Goal: Task Accomplishment & Management: Manage account settings

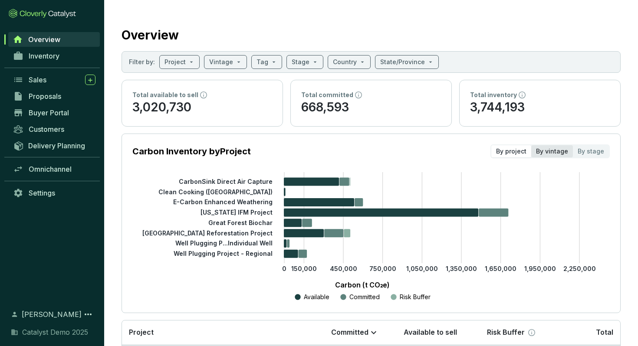
click at [546, 153] on div "By vintage" at bounding box center [552, 151] width 42 height 12
click at [531, 145] on input "By vintage" at bounding box center [531, 145] width 0 height 0
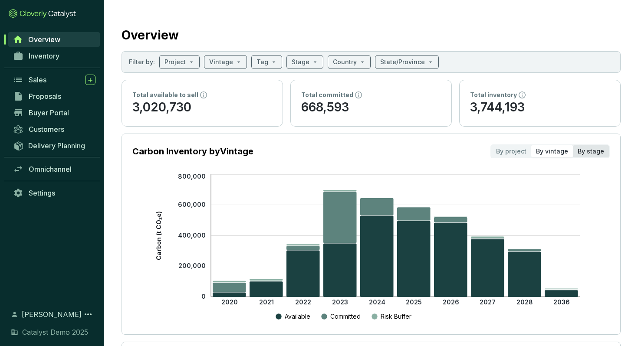
click at [592, 152] on div "By stage" at bounding box center [591, 151] width 36 height 12
click at [573, 145] on input "By stage" at bounding box center [573, 145] width 0 height 0
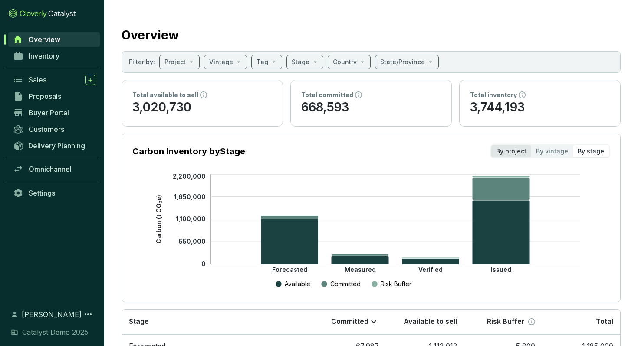
click at [515, 154] on div "By project" at bounding box center [511, 151] width 40 height 12
click at [491, 145] on input "By project" at bounding box center [491, 145] width 0 height 0
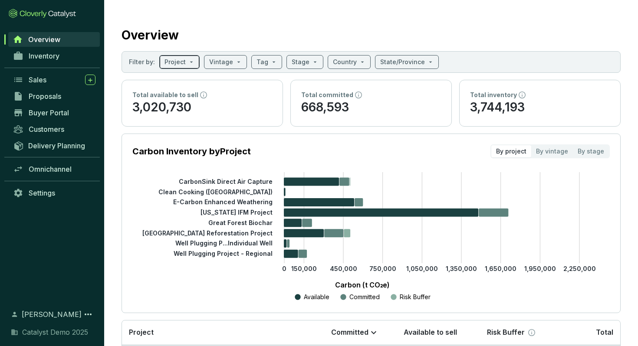
click at [190, 66] on span at bounding box center [179, 62] width 30 height 13
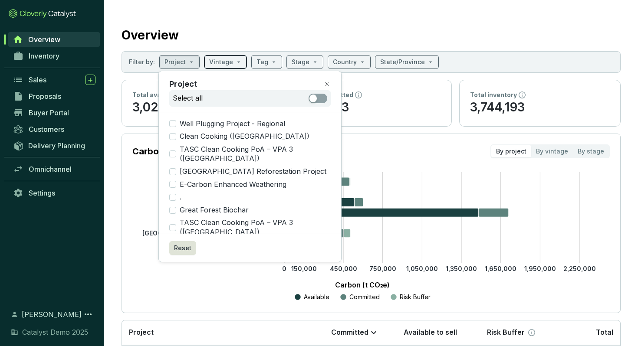
click at [236, 63] on span at bounding box center [225, 62] width 33 height 13
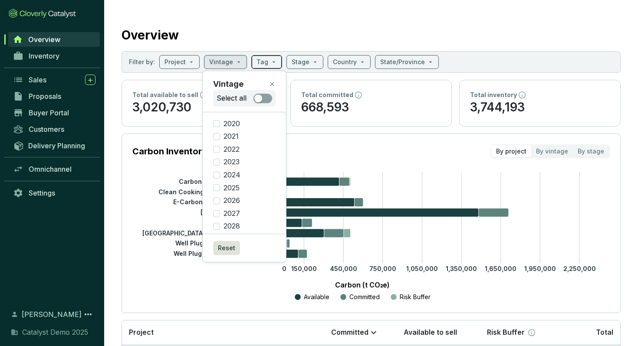
click at [269, 63] on span at bounding box center [266, 62] width 20 height 13
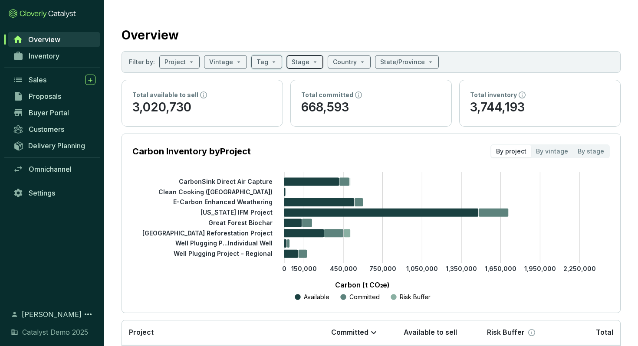
click at [305, 61] on span at bounding box center [304, 62] width 26 height 13
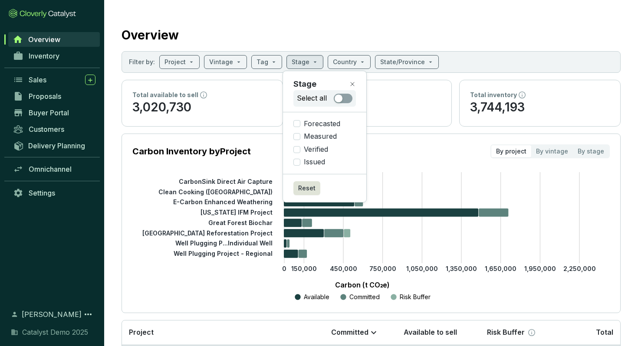
click at [469, 37] on div "Overview" at bounding box center [370, 34] width 499 height 22
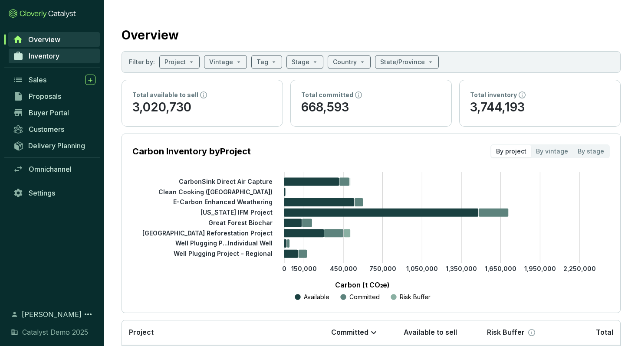
click at [43, 58] on span "Inventory" at bounding box center [44, 56] width 31 height 9
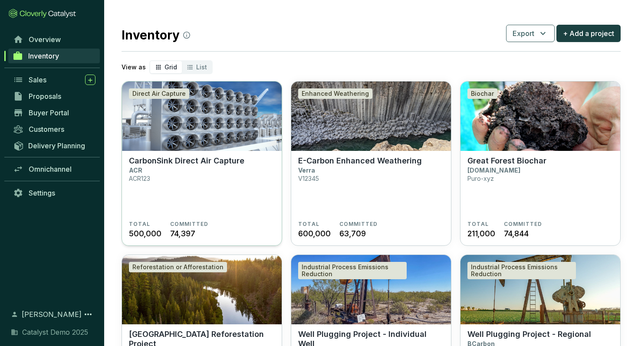
click at [196, 161] on p "CarbonSink Direct Air Capture" at bounding box center [186, 161] width 115 height 10
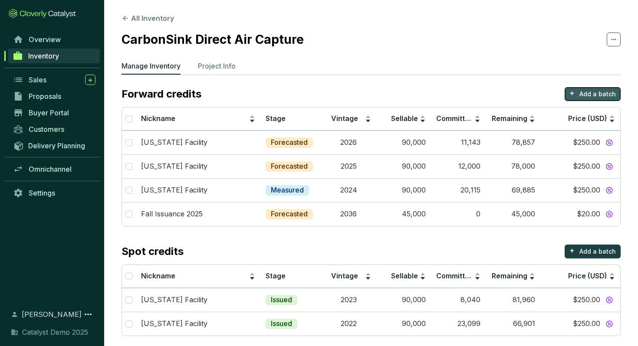
click at [590, 94] on p "Add a batch" at bounding box center [597, 94] width 36 height 9
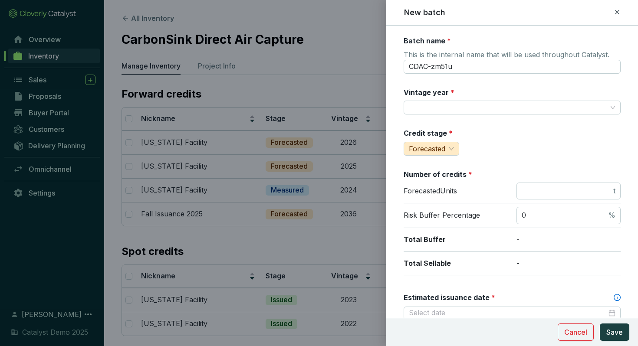
click at [423, 39] on label "Batch name *" at bounding box center [426, 41] width 47 height 10
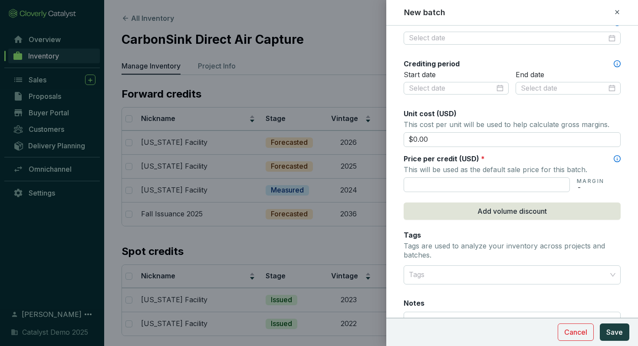
scroll to position [280, 0]
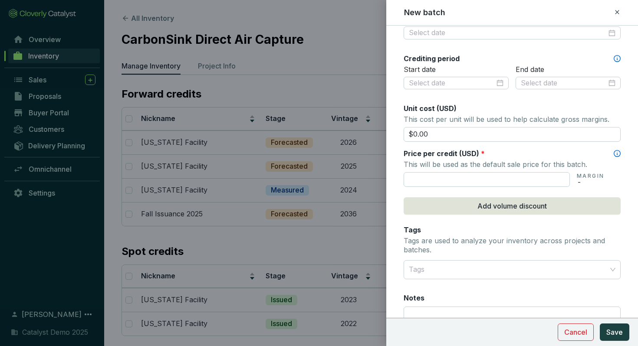
click at [420, 106] on span "Unit cost (USD)" at bounding box center [429, 108] width 53 height 9
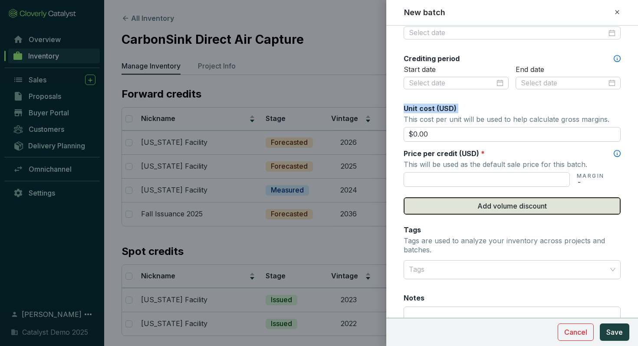
click at [482, 209] on span "Add volume discount" at bounding box center [511, 206] width 69 height 10
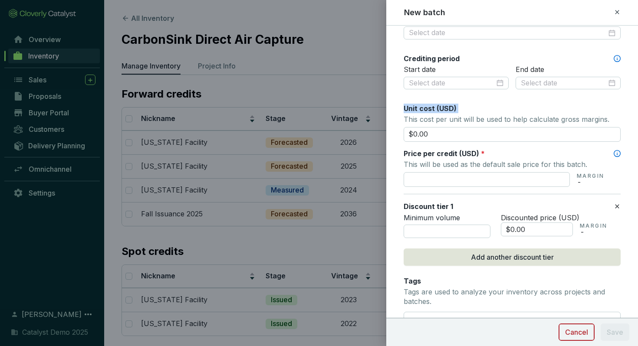
click at [583, 334] on span "Cancel" at bounding box center [576, 332] width 23 height 10
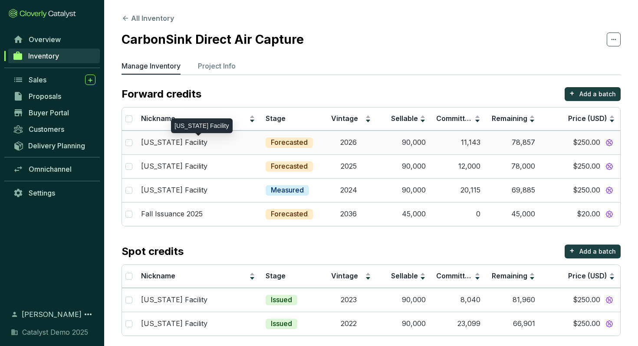
click at [216, 144] on div "[US_STATE] Facility" at bounding box center [198, 143] width 114 height 10
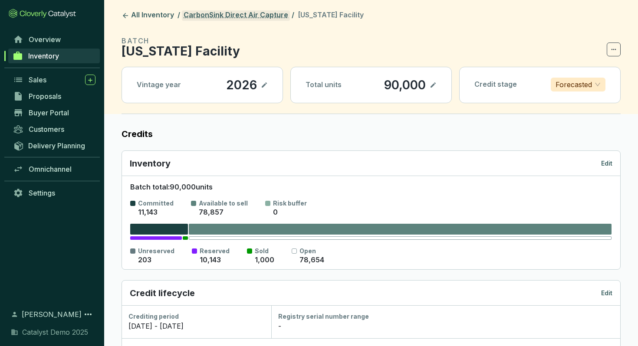
click at [260, 15] on link "CarbonSink Direct Air Capture" at bounding box center [236, 15] width 108 height 10
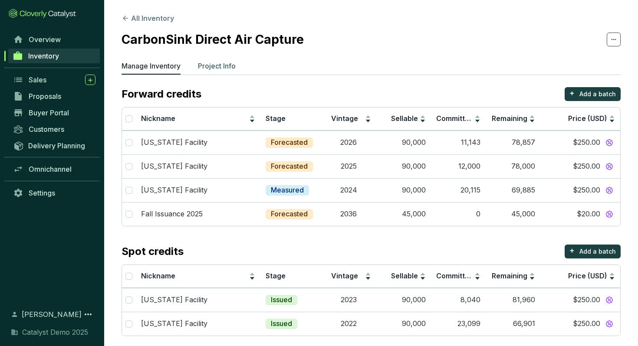
click at [223, 65] on p "Project Info" at bounding box center [217, 66] width 38 height 10
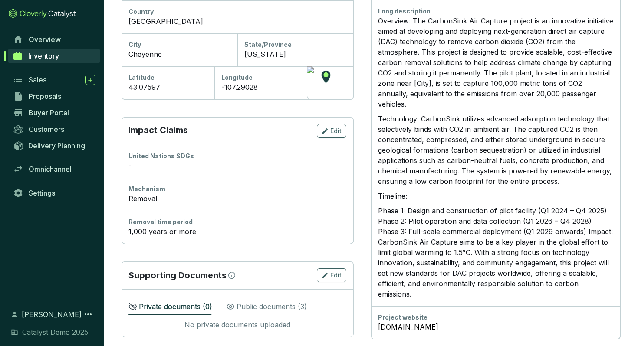
scroll to position [356, 0]
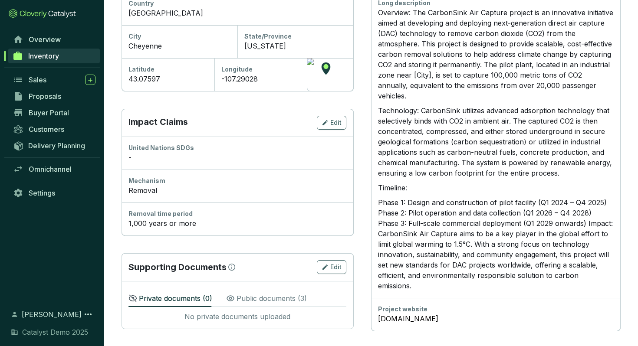
click at [267, 297] on p "Public documents ( 3 )" at bounding box center [271, 298] width 70 height 10
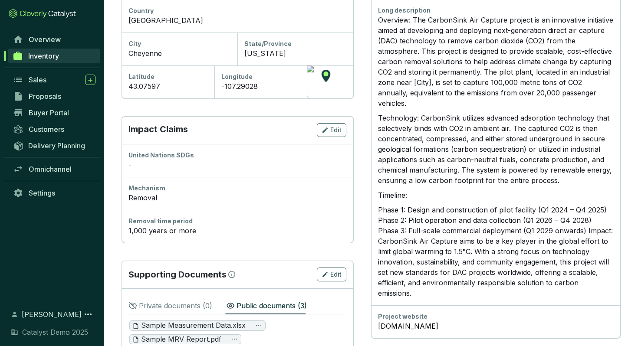
scroll to position [0, 0]
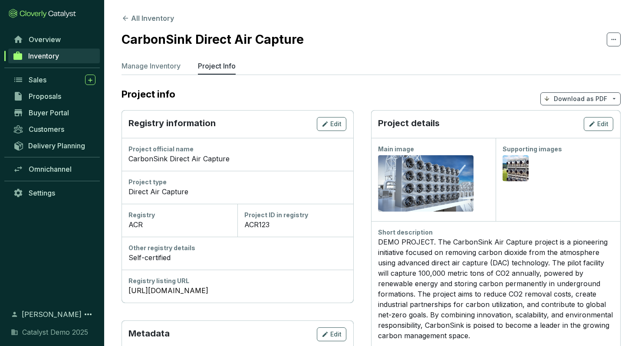
click at [571, 97] on p "Download as PDF" at bounding box center [579, 99] width 53 height 9
click at [586, 120] on span "Show pricing" at bounding box center [579, 119] width 39 height 7
click at [152, 18] on button "All Inventory" at bounding box center [147, 18] width 52 height 10
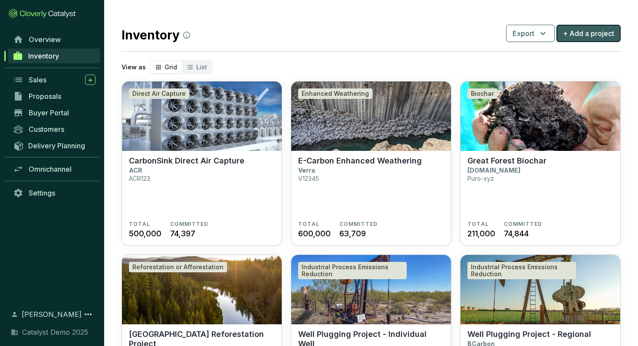
click at [599, 38] on span "+ Add a project" at bounding box center [588, 33] width 51 height 10
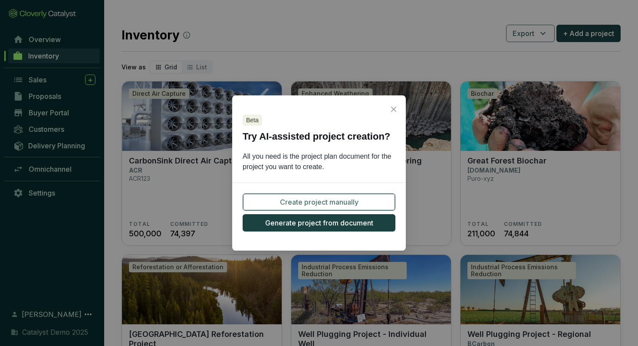
click at [325, 203] on span "Create project manually" at bounding box center [319, 202] width 79 height 10
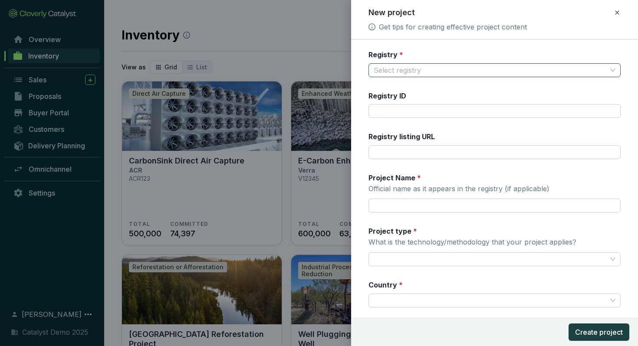
click at [387, 70] on input "Registry *" at bounding box center [489, 70] width 233 height 13
click at [365, 136] on form "Registry * Select registry Registry ID Registry listing URL Project Name * Offi…" at bounding box center [494, 272] width 287 height 444
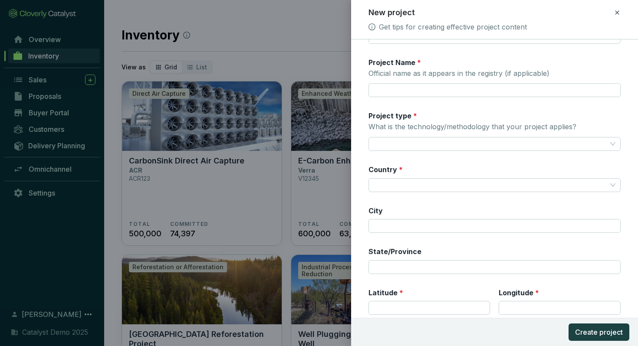
scroll to position [118, 0]
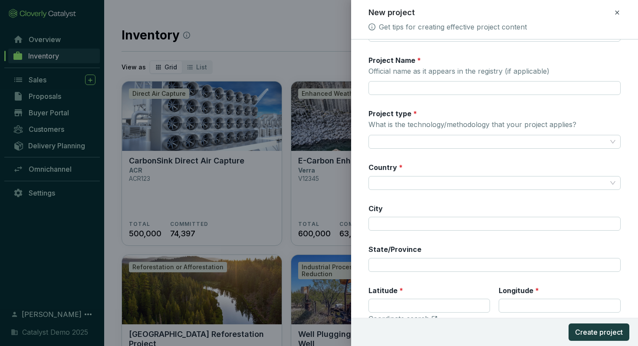
click at [615, 13] on icon at bounding box center [616, 12] width 7 height 10
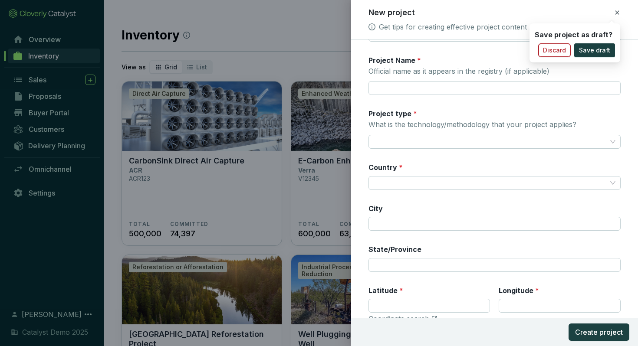
click at [563, 51] on span "Discard" at bounding box center [554, 50] width 23 height 9
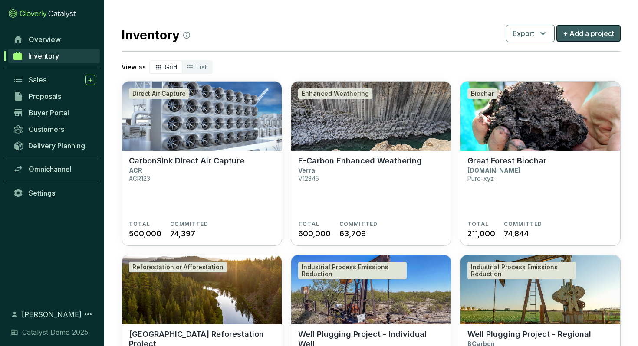
click at [581, 36] on span "+ Add a project" at bounding box center [588, 33] width 51 height 10
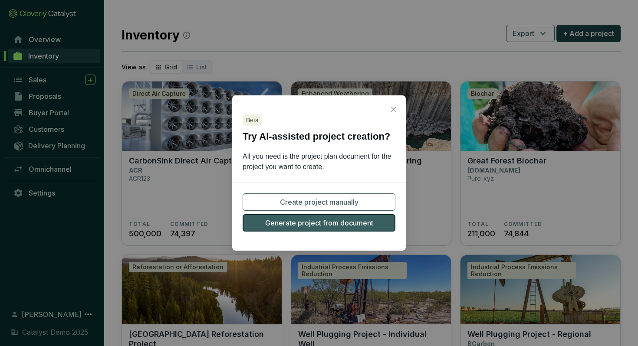
click at [304, 223] on span "Generate project from document" at bounding box center [319, 223] width 108 height 10
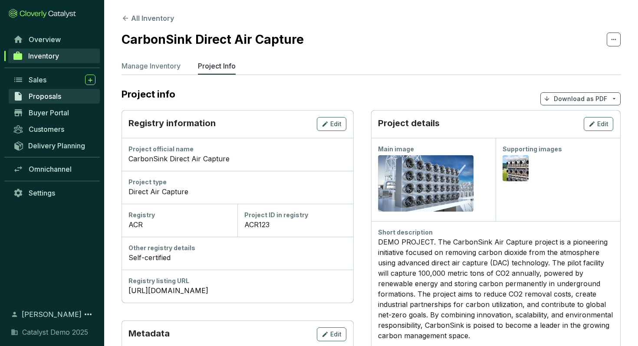
click at [80, 92] on link "Proposals" at bounding box center [54, 96] width 91 height 15
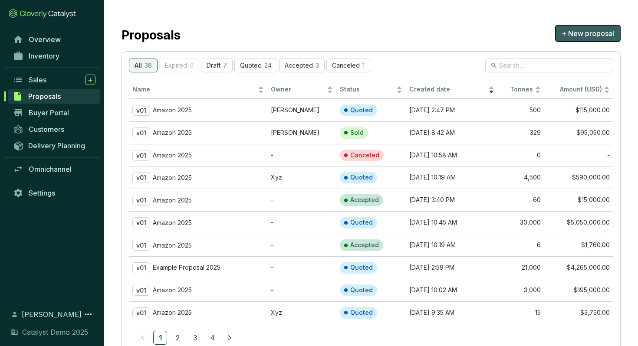
click at [576, 37] on span "+ New proposal" at bounding box center [587, 33] width 52 height 10
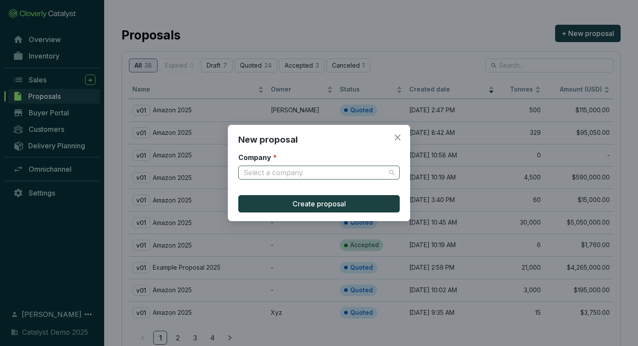
click at [297, 175] on input "Company *" at bounding box center [314, 172] width 142 height 13
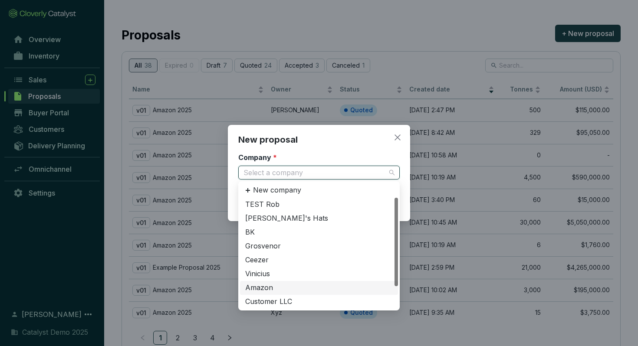
click at [271, 288] on div "Amazon" at bounding box center [318, 288] width 147 height 10
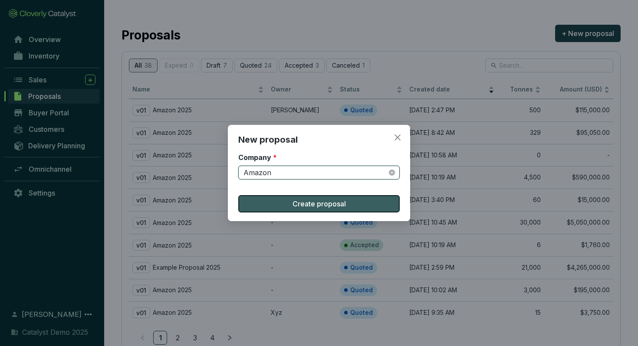
click at [316, 206] on span "Create proposal" at bounding box center [318, 204] width 53 height 10
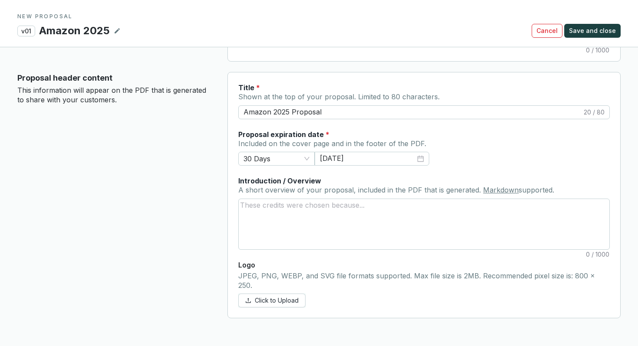
scroll to position [339, 0]
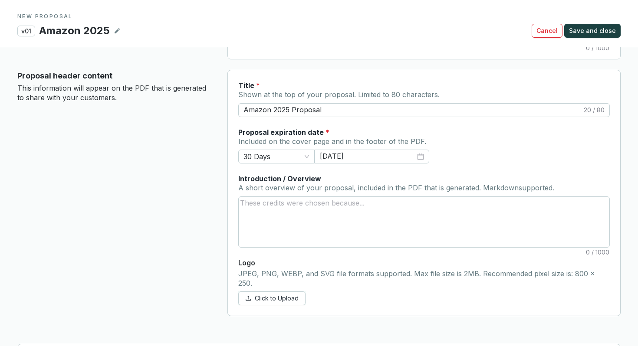
click at [273, 133] on label "Proposal expiration date *" at bounding box center [283, 133] width 91 height 10
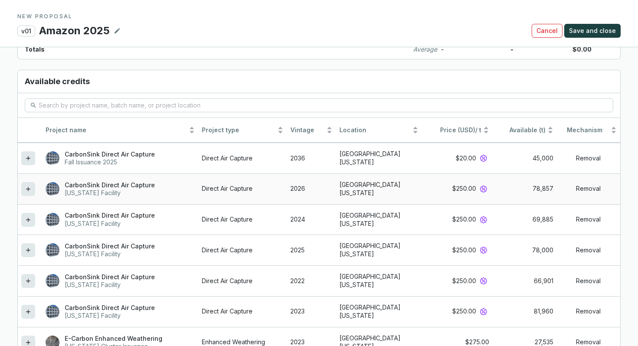
scroll to position [729, 0]
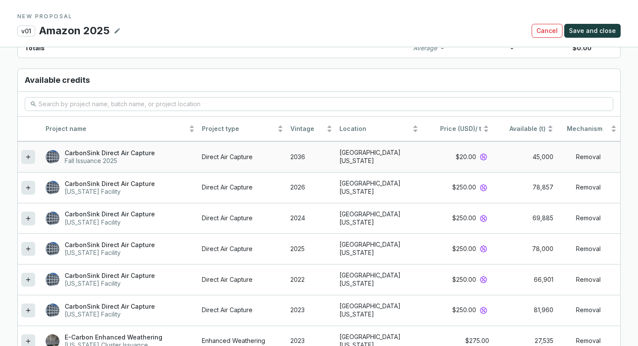
click at [30, 152] on icon at bounding box center [28, 157] width 7 height 10
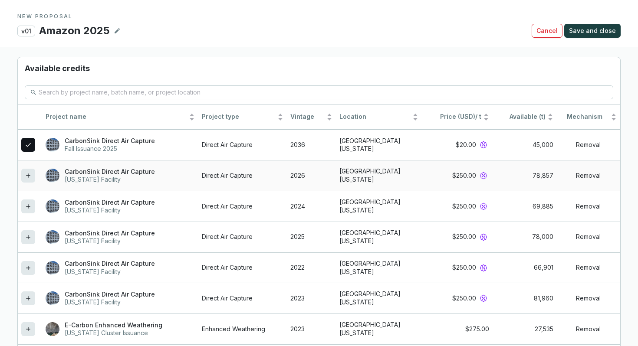
click at [28, 169] on div at bounding box center [28, 176] width 14 height 14
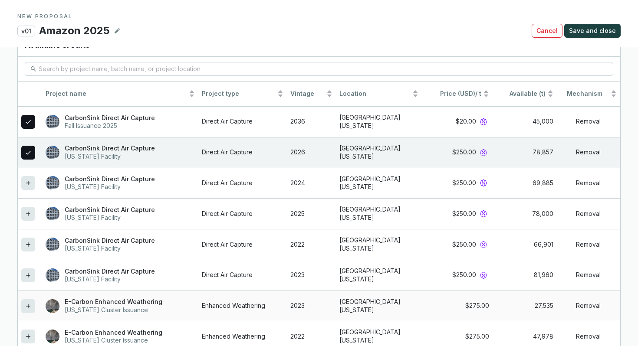
click at [29, 301] on icon at bounding box center [28, 306] width 7 height 10
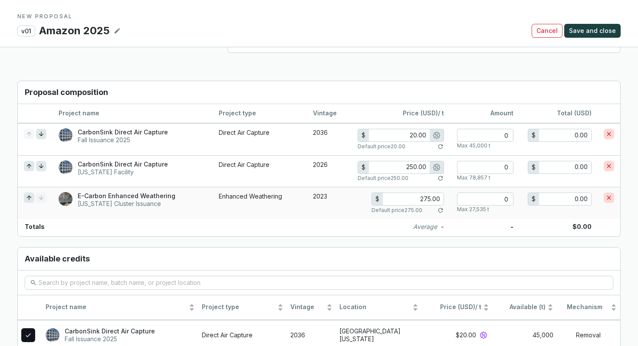
scroll to position [601, 0]
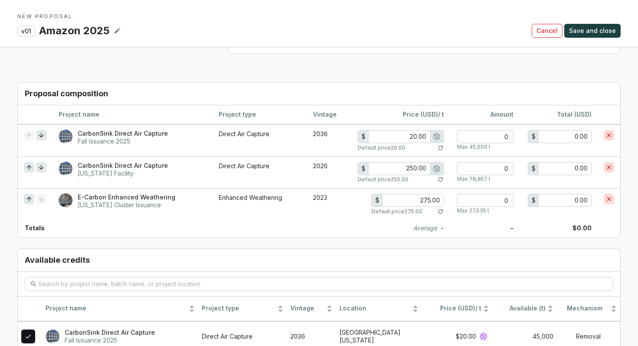
click at [55, 85] on h3 "Proposal composition" at bounding box center [319, 93] width 602 height 23
click at [470, 130] on input "number" at bounding box center [485, 136] width 56 height 13
type input "4"
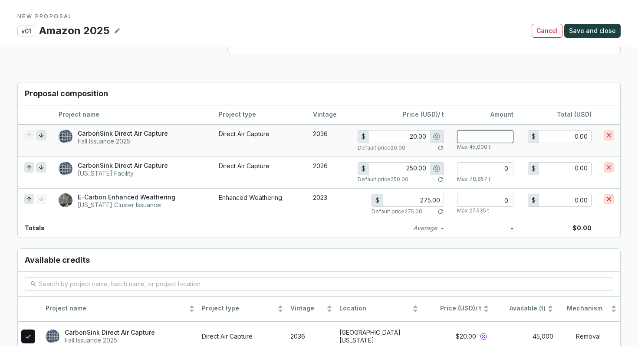
type input "80.00"
type input "40"
type input "800.00"
type input "400"
type input "8,000.00"
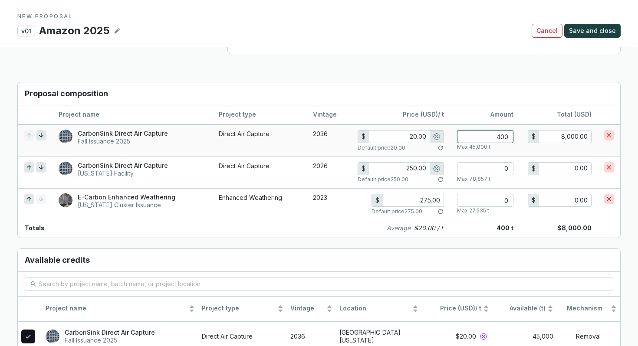
type input "16.00"
type input "4000"
type input "64,000.00"
type input "4000"
click at [461, 144] on p "Max 45,000 t" at bounding box center [473, 147] width 33 height 7
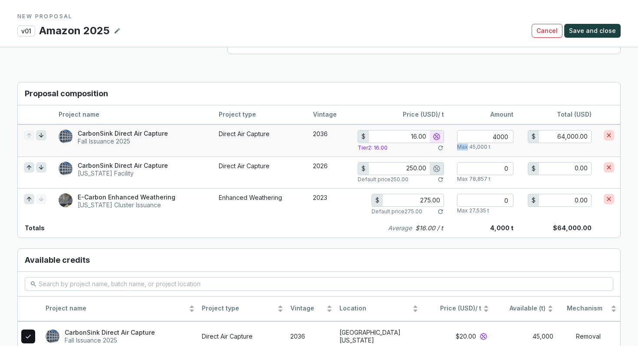
click at [461, 144] on p "Max 45,000 t" at bounding box center [473, 147] width 33 height 7
click at [498, 130] on input "4000" at bounding box center [485, 136] width 56 height 13
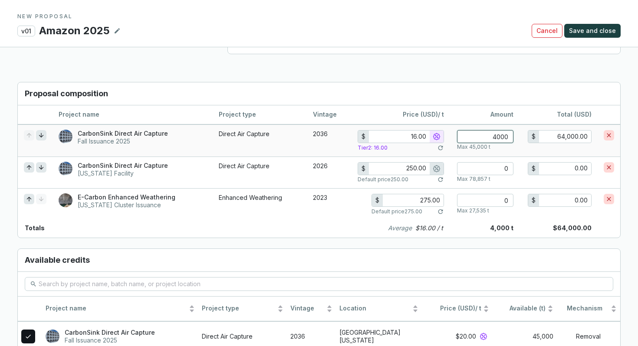
type input "20.00"
type input "4"
type input "80.00"
type input "46"
type input "920.00"
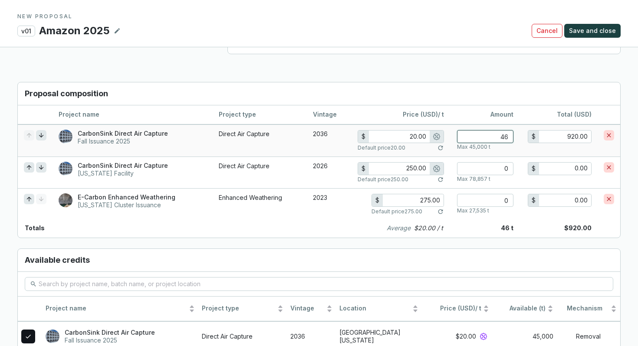
type input "460"
type input "9,200.00"
type input "16.00"
type input "4600"
type input "73,600.00"
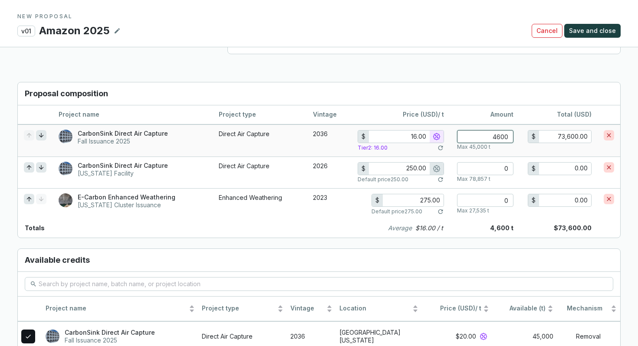
type input "46000"
type input "736,000.00"
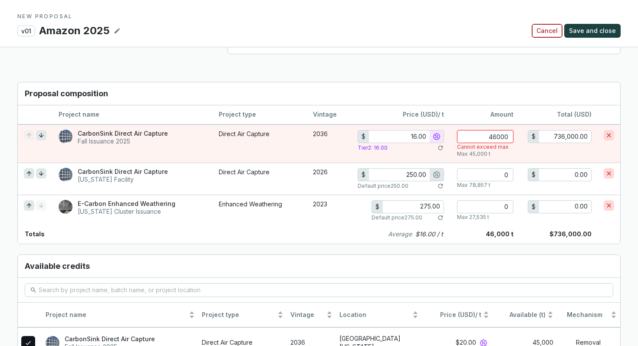
type input "46000"
click at [549, 29] on span "Cancel" at bounding box center [546, 30] width 21 height 9
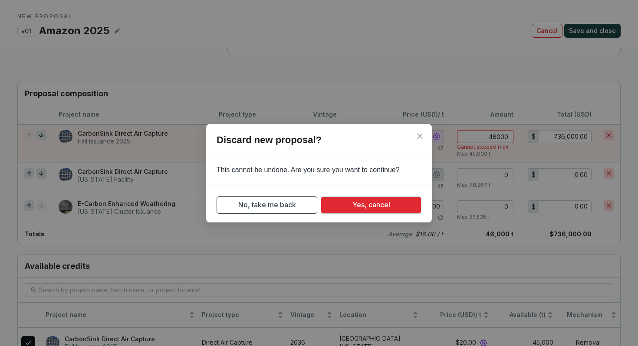
click at [360, 195] on div "No, take me back Yes, cancel" at bounding box center [319, 200] width 226 height 28
click at [361, 200] on span "Yes, cancel" at bounding box center [371, 205] width 38 height 11
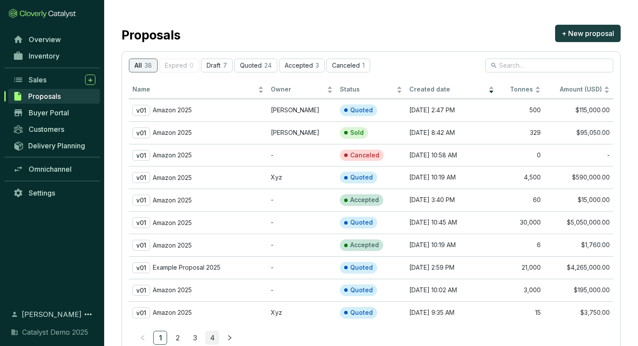
click at [214, 338] on link "4" at bounding box center [212, 337] width 13 height 13
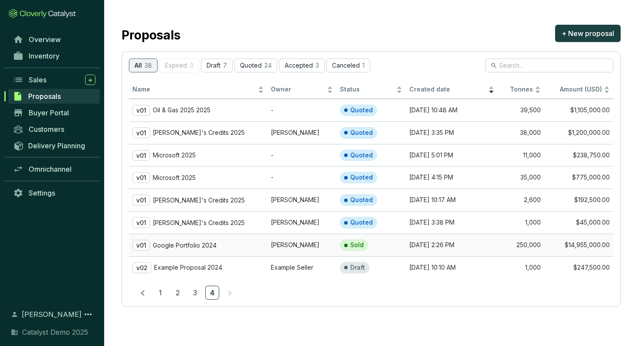
click at [228, 247] on div "v01 Google Portfolio 2024" at bounding box center [197, 245] width 131 height 11
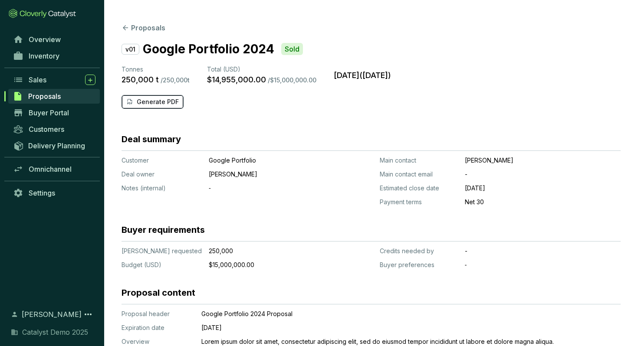
click at [156, 99] on p "Generate PDF" at bounding box center [158, 102] width 42 height 9
click at [59, 113] on span "Buyer Portal" at bounding box center [49, 112] width 40 height 9
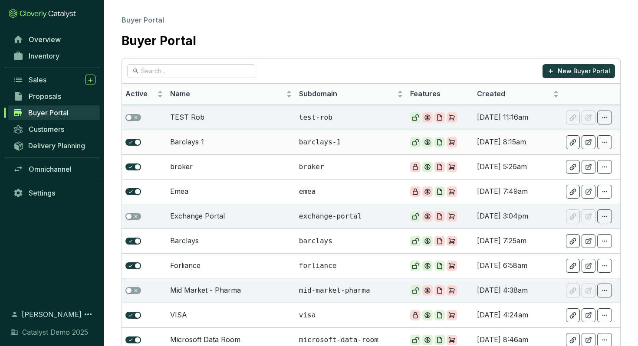
click at [226, 139] on td "Barclays 1" at bounding box center [231, 142] width 129 height 25
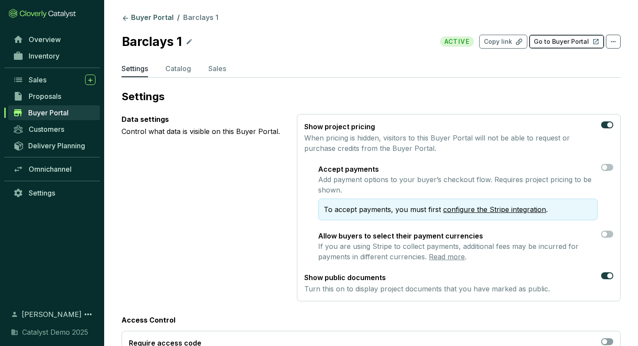
click at [552, 43] on p "Go to Buyer Portal" at bounding box center [560, 41] width 55 height 9
click at [55, 79] on div "Sales" at bounding box center [62, 80] width 67 height 10
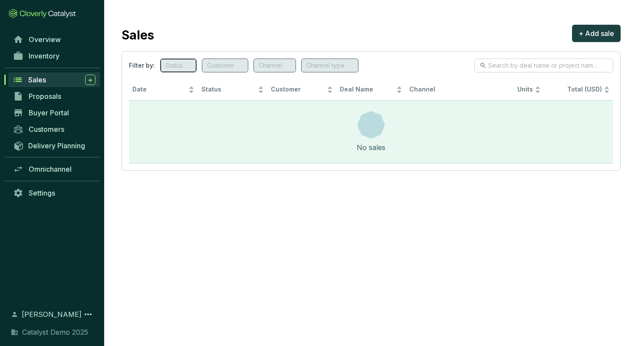
click at [186, 69] on div "Status" at bounding box center [178, 66] width 36 height 14
click at [275, 156] on div "No sales" at bounding box center [371, 132] width 484 height 62
click at [52, 148] on span "Delivery Planning" at bounding box center [56, 145] width 57 height 9
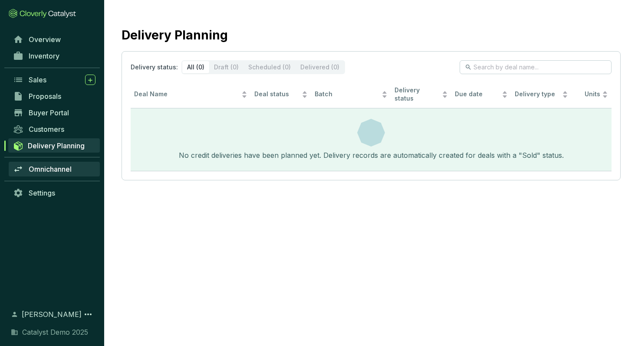
click at [59, 166] on span "Omnichannel" at bounding box center [50, 169] width 43 height 9
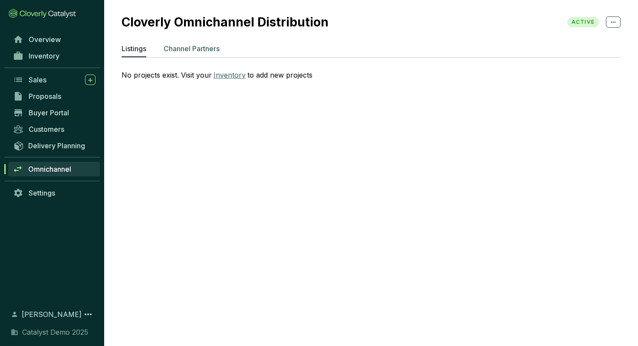
click at [194, 50] on p "Channel Partners" at bounding box center [192, 48] width 56 height 10
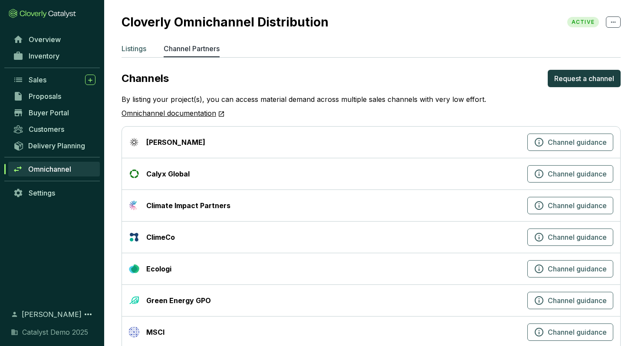
click at [139, 49] on p "Listings" at bounding box center [133, 48] width 25 height 10
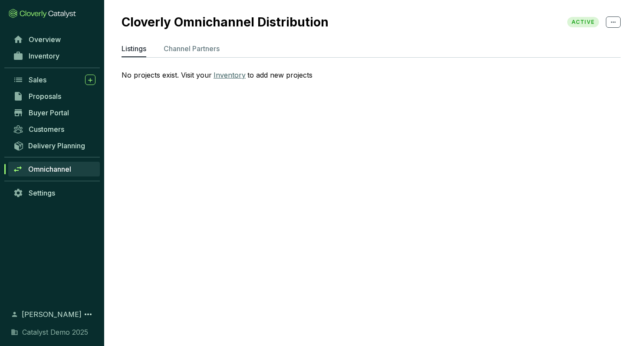
click at [238, 74] on link "Inventory" at bounding box center [229, 75] width 32 height 10
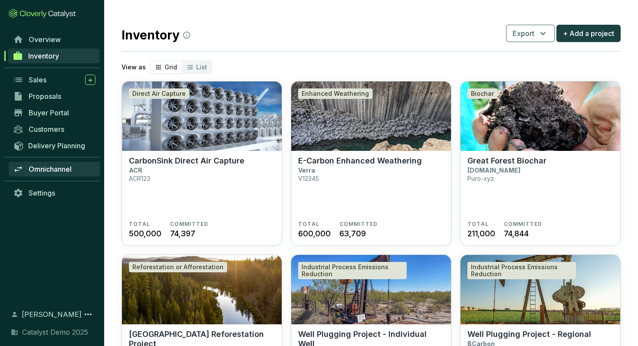
click at [54, 171] on span "Omnichannel" at bounding box center [50, 169] width 43 height 9
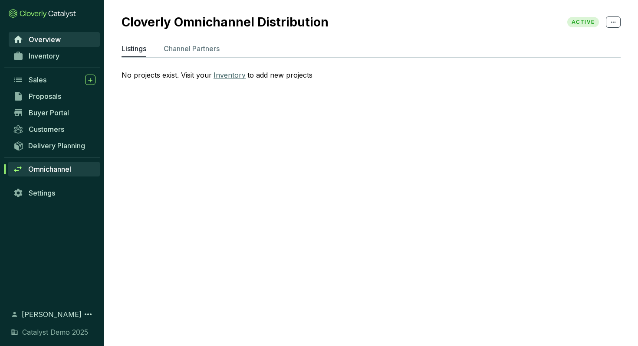
click at [71, 35] on link "Overview" at bounding box center [54, 39] width 91 height 15
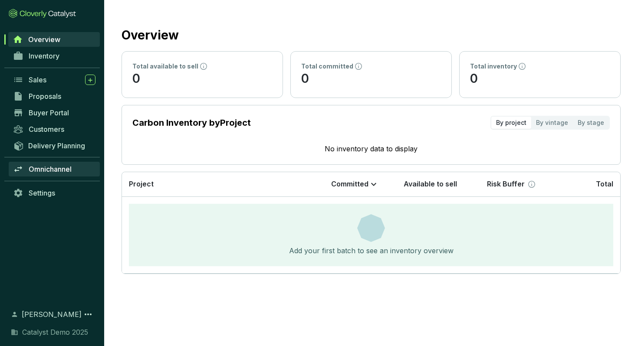
click at [47, 165] on span "Omnichannel" at bounding box center [50, 169] width 43 height 9
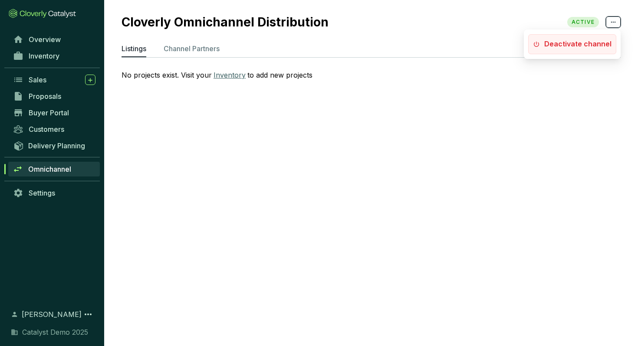
click at [617, 23] on span at bounding box center [612, 21] width 15 height 11
click at [454, 7] on section "Cloverly Omnichannel Distribution ACTIVE Listings Channel Partners No projects …" at bounding box center [370, 56] width 533 height 113
click at [192, 43] on section "Cloverly Omnichannel Distribution ACTIVE Listings Channel Partners No projects …" at bounding box center [370, 56] width 533 height 113
click at [192, 49] on p "Channel Partners" at bounding box center [192, 48] width 56 height 10
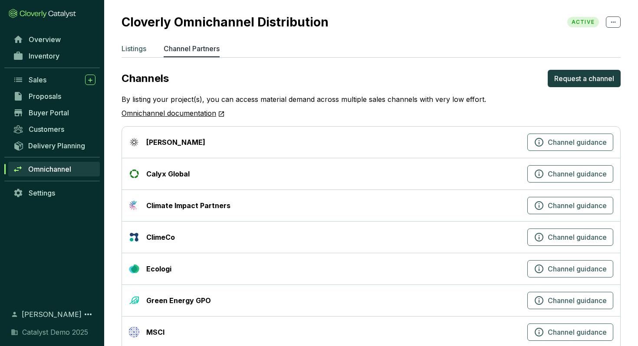
click at [140, 47] on p "Listings" at bounding box center [133, 48] width 25 height 10
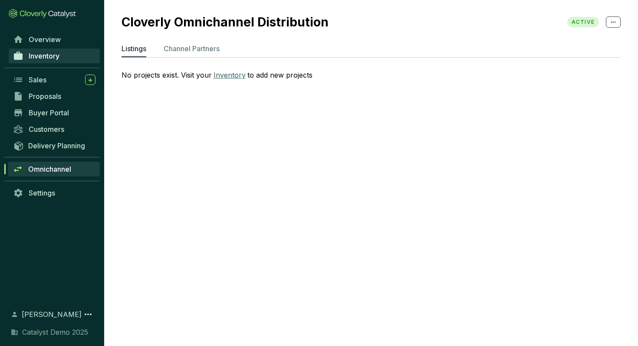
click at [56, 52] on span "Inventory" at bounding box center [44, 56] width 31 height 9
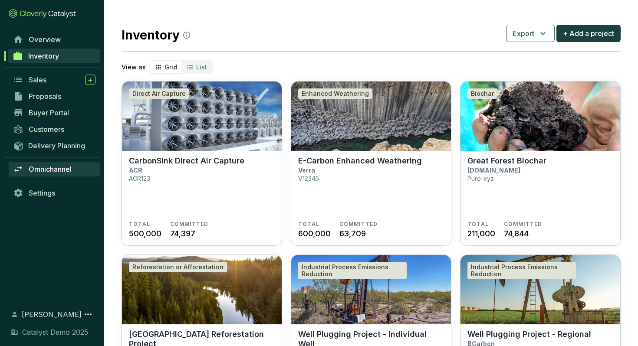
click at [40, 173] on span "Omnichannel" at bounding box center [50, 169] width 43 height 9
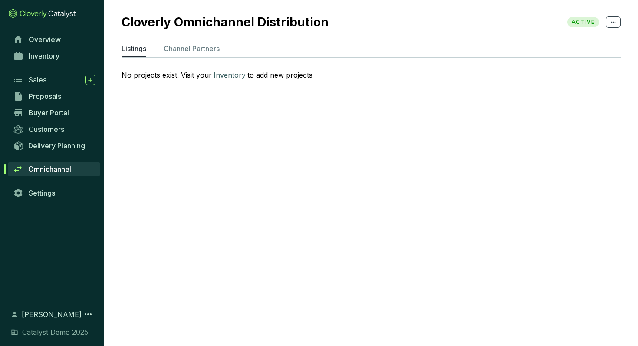
click at [224, 74] on link "Inventory" at bounding box center [229, 75] width 32 height 10
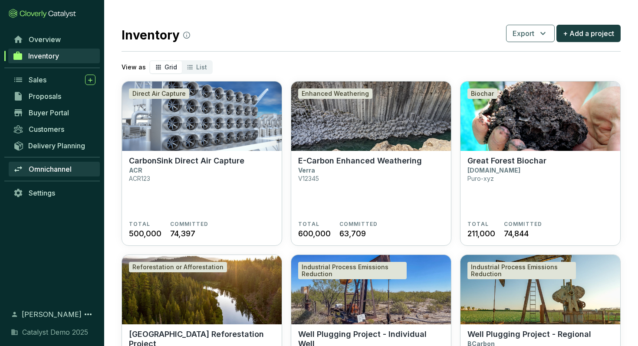
click at [51, 176] on link "Omnichannel" at bounding box center [54, 169] width 91 height 15
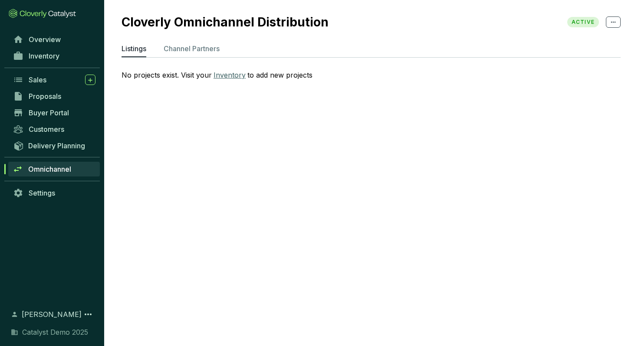
click at [607, 23] on span at bounding box center [612, 21] width 15 height 11
click at [183, 49] on p "Channel Partners" at bounding box center [192, 48] width 56 height 10
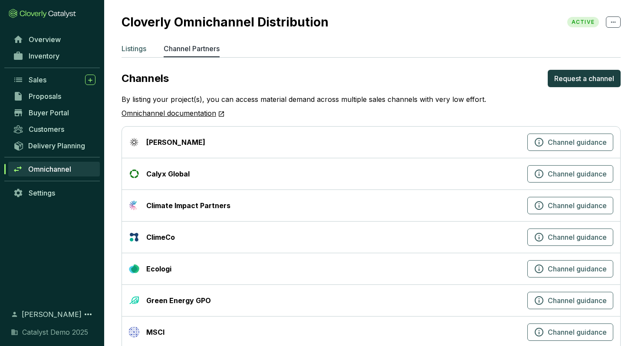
click at [142, 49] on p "Listings" at bounding box center [133, 48] width 25 height 10
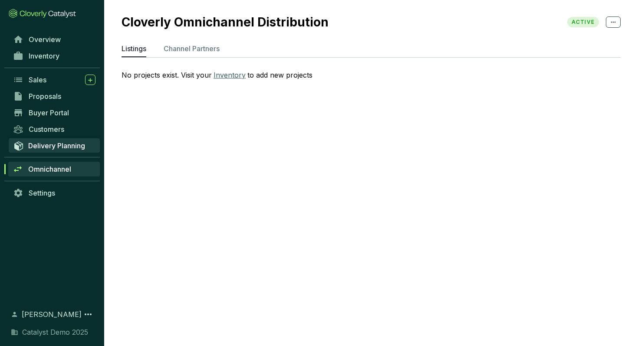
click at [31, 141] on span "Delivery Planning" at bounding box center [56, 145] width 57 height 9
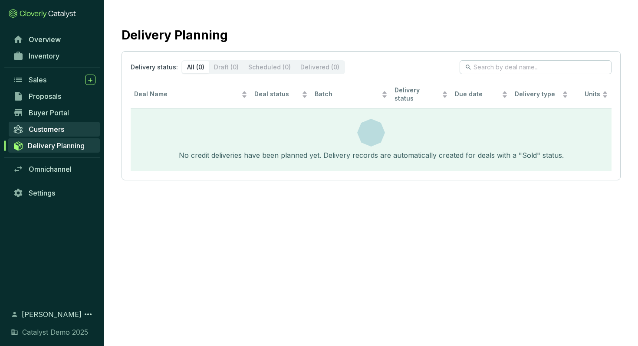
click at [36, 126] on span "Customers" at bounding box center [47, 129] width 36 height 9
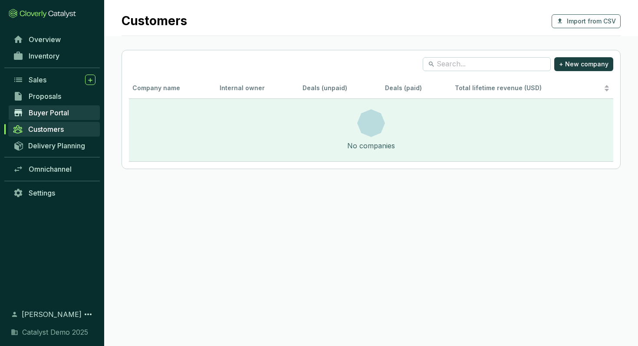
click at [43, 115] on span "Buyer Portal" at bounding box center [49, 112] width 40 height 9
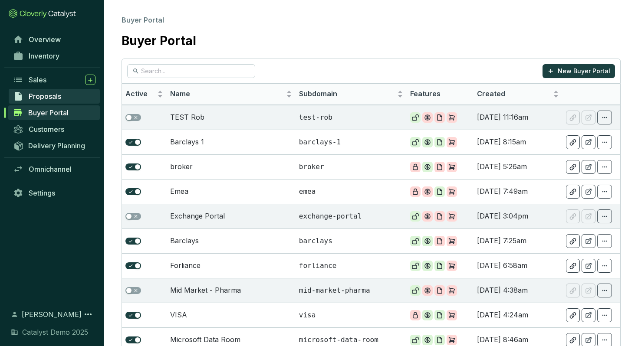
click at [49, 99] on span "Proposals" at bounding box center [45, 96] width 33 height 9
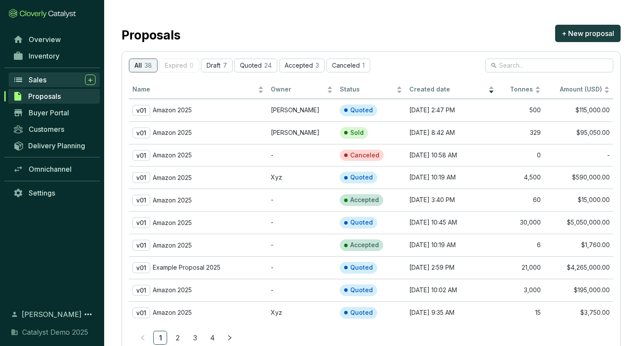
click at [54, 78] on div "Sales" at bounding box center [62, 80] width 67 height 10
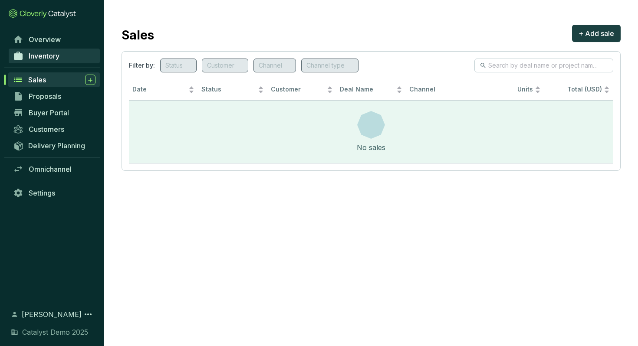
click at [54, 58] on span "Inventory" at bounding box center [44, 56] width 31 height 9
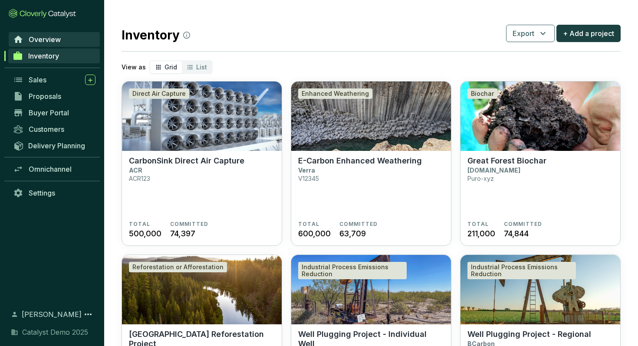
click at [53, 46] on link "Overview" at bounding box center [54, 39] width 91 height 15
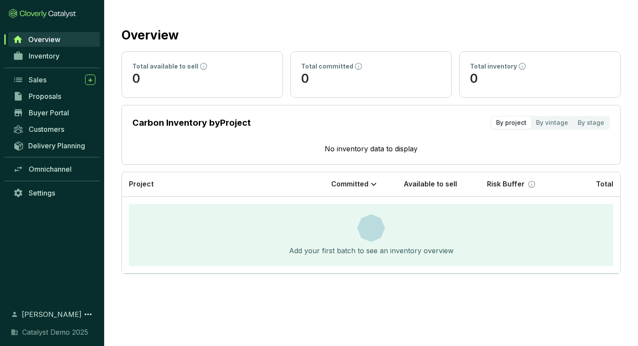
click at [56, 42] on span "Overview" at bounding box center [44, 39] width 32 height 9
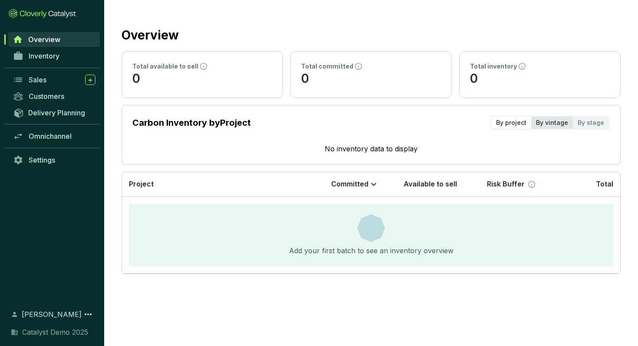
click at [547, 124] on div "By vintage" at bounding box center [552, 123] width 42 height 12
click at [531, 117] on input "By vintage" at bounding box center [531, 117] width 0 height 0
click at [515, 124] on div "By project" at bounding box center [511, 123] width 40 height 12
click at [491, 117] on input "By project" at bounding box center [491, 117] width 0 height 0
click at [42, 60] on link "Inventory" at bounding box center [54, 56] width 91 height 15
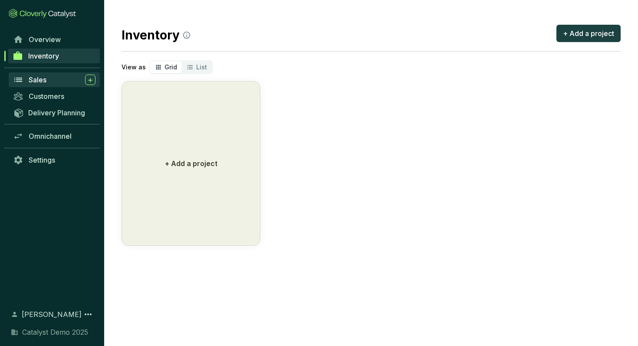
click at [48, 82] on div "Sales" at bounding box center [62, 80] width 67 height 10
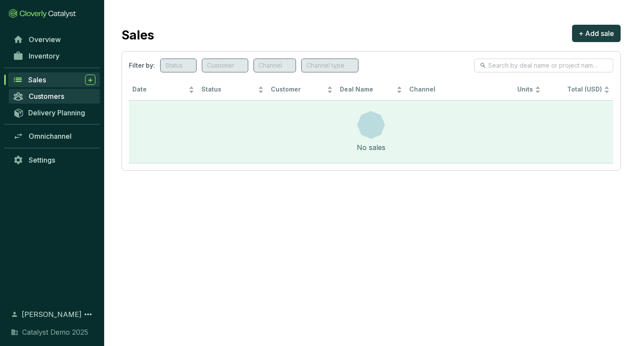
click at [49, 96] on span "Customers" at bounding box center [47, 96] width 36 height 9
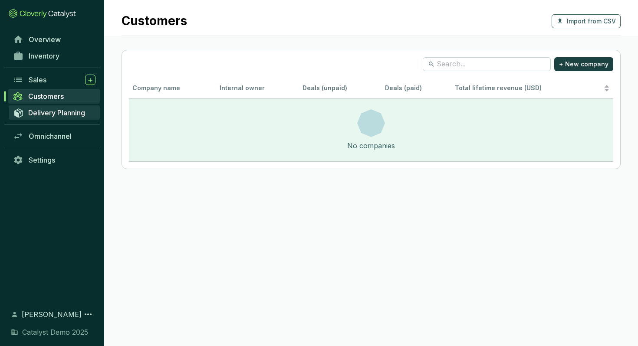
click at [52, 114] on span "Delivery Planning" at bounding box center [56, 112] width 57 height 9
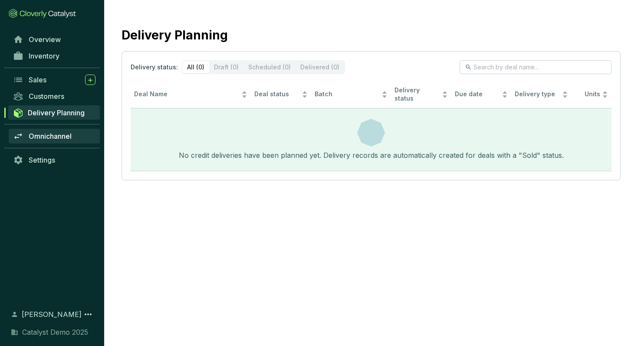
click at [51, 129] on link "Omnichannel" at bounding box center [54, 136] width 91 height 15
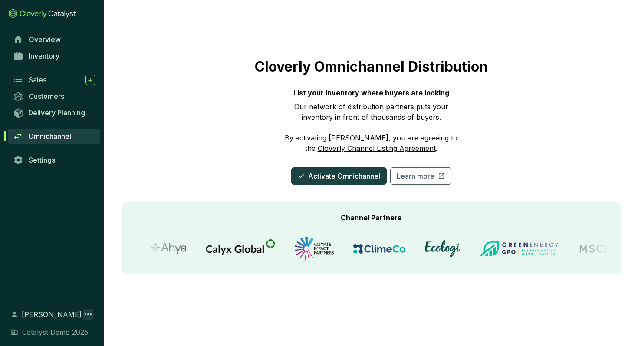
click at [88, 314] on icon at bounding box center [88, 314] width 10 height 10
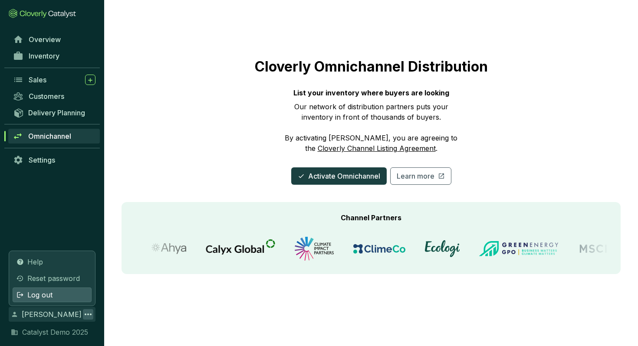
click at [67, 294] on div "Log out" at bounding box center [52, 295] width 79 height 15
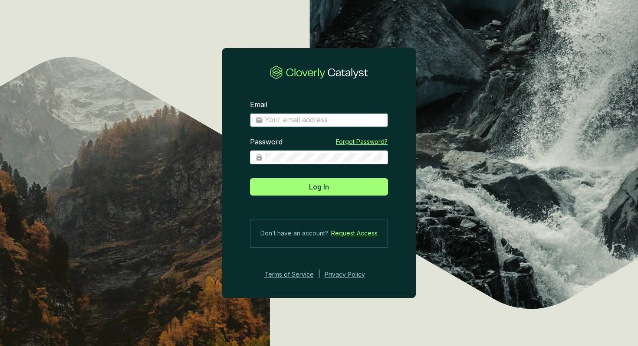
click at [285, 123] on input "Email" at bounding box center [324, 120] width 118 height 10
type input "bk+demo@cloverly.com"
click at [250, 178] on button "Log In" at bounding box center [319, 186] width 138 height 17
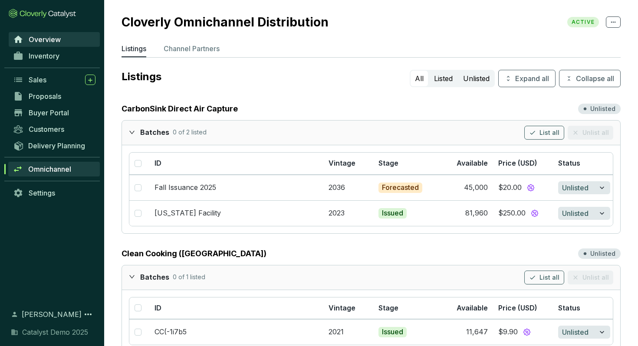
click at [50, 39] on span "Overview" at bounding box center [45, 39] width 32 height 9
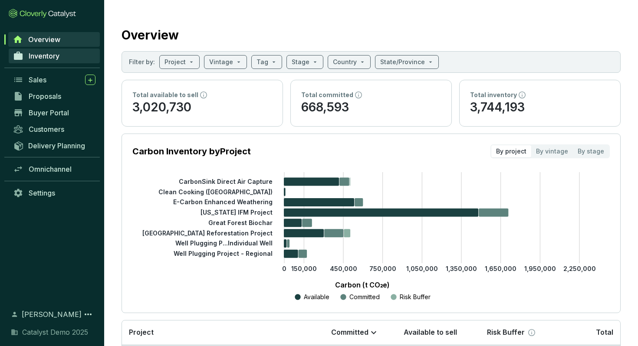
click at [42, 55] on span "Inventory" at bounding box center [44, 56] width 31 height 9
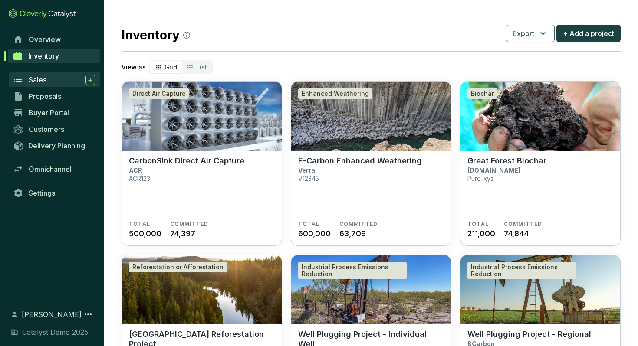
click at [54, 75] on div "Sales" at bounding box center [62, 80] width 67 height 10
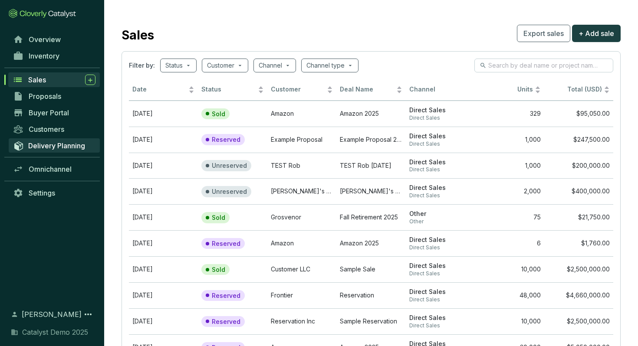
click at [57, 144] on span "Delivery Planning" at bounding box center [56, 145] width 57 height 9
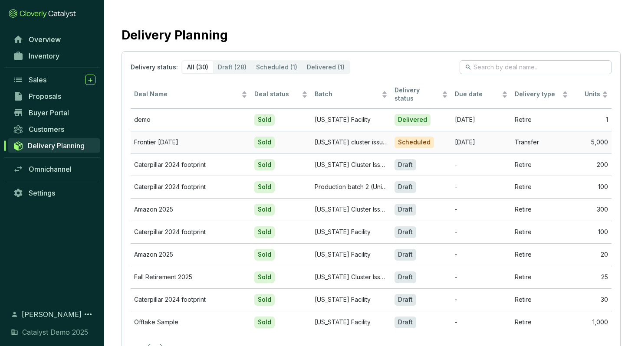
click at [181, 139] on td "Frontier August 2025" at bounding box center [191, 142] width 120 height 23
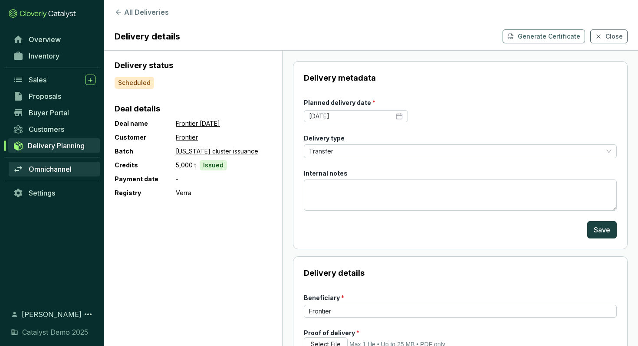
click at [52, 169] on span "Omnichannel" at bounding box center [50, 169] width 43 height 9
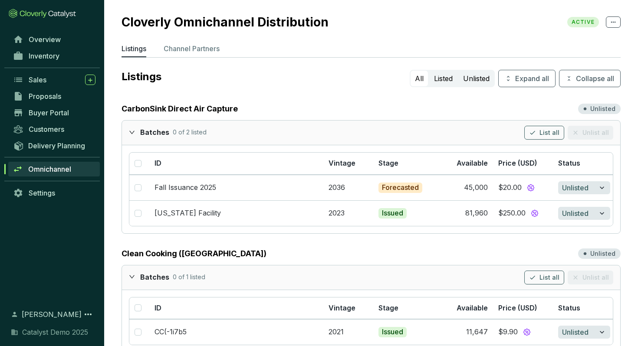
click at [198, 51] on p "Channel Partners" at bounding box center [192, 48] width 56 height 10
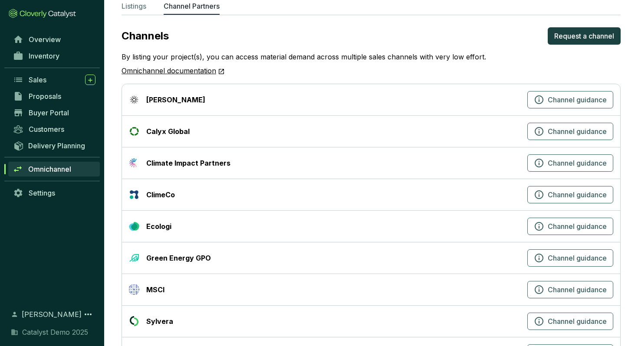
scroll to position [42, 0]
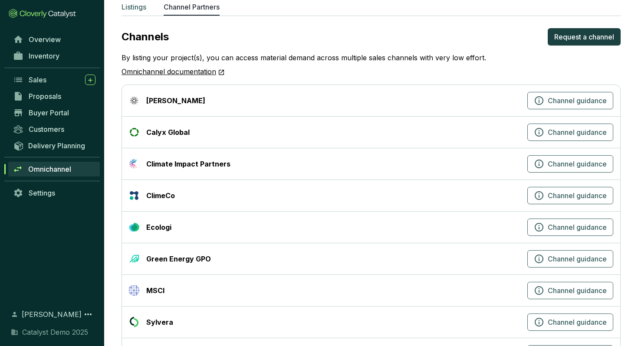
click at [136, 8] on p "Listings" at bounding box center [133, 7] width 25 height 10
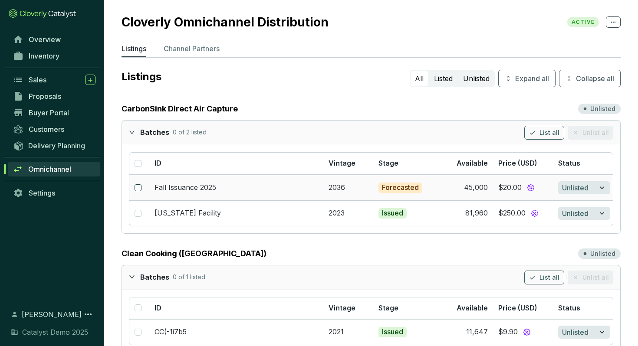
click at [138, 186] on input "checkbox" at bounding box center [137, 187] width 7 height 7
checkbox input "true"
click at [138, 213] on input "checkbox" at bounding box center [137, 213] width 7 height 7
checkbox input "true"
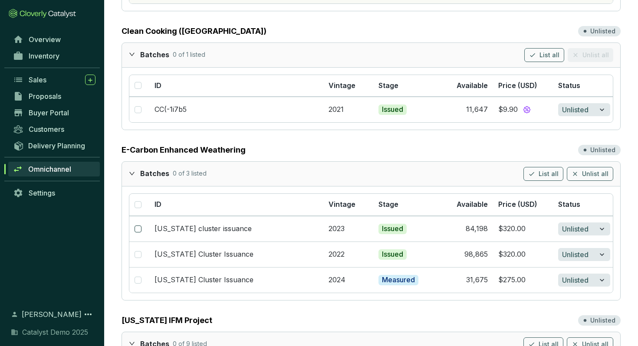
scroll to position [223, 0]
click at [136, 229] on input "checkbox" at bounding box center [137, 228] width 7 height 7
checkbox input "true"
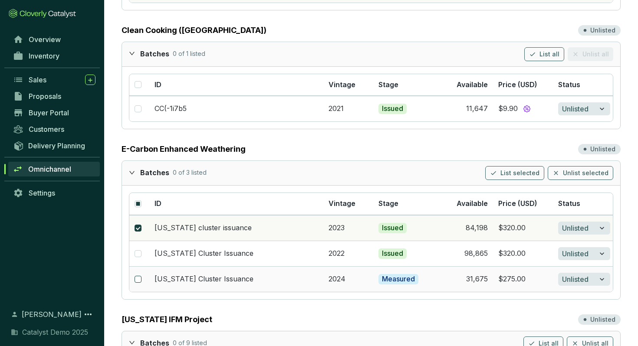
click at [138, 278] on input "checkbox" at bounding box center [137, 279] width 7 height 7
checkbox input "true"
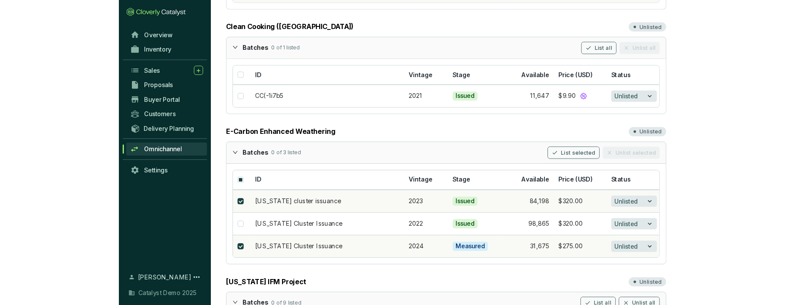
scroll to position [0, 0]
